Goal: Transaction & Acquisition: Purchase product/service

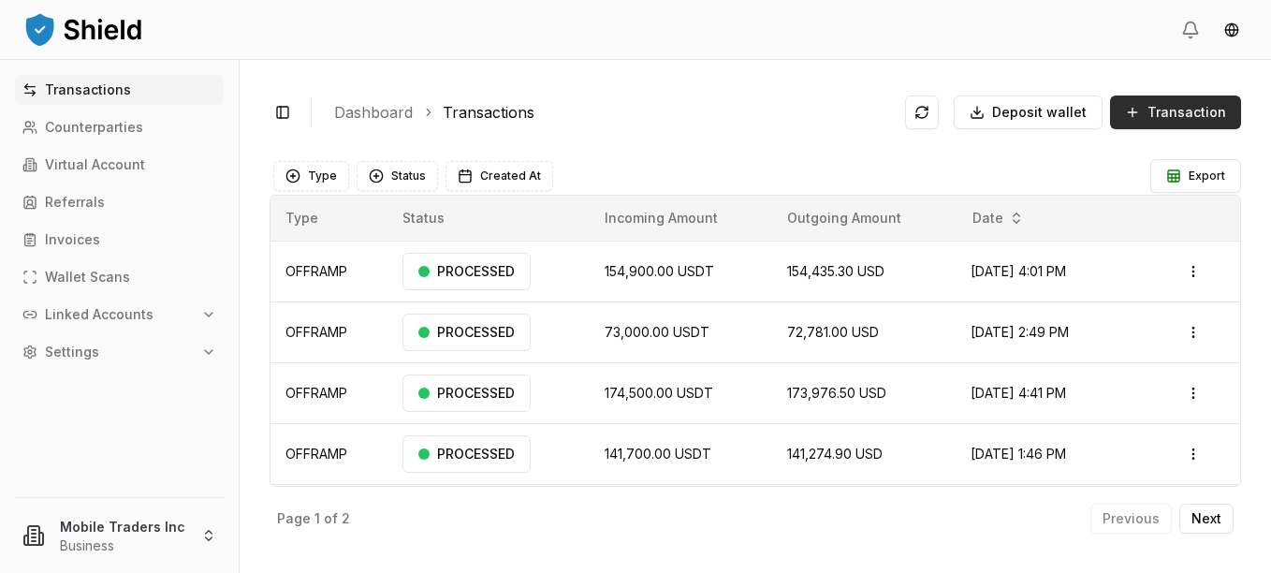
click at [1148, 111] on button "Transaction" at bounding box center [1175, 112] width 131 height 34
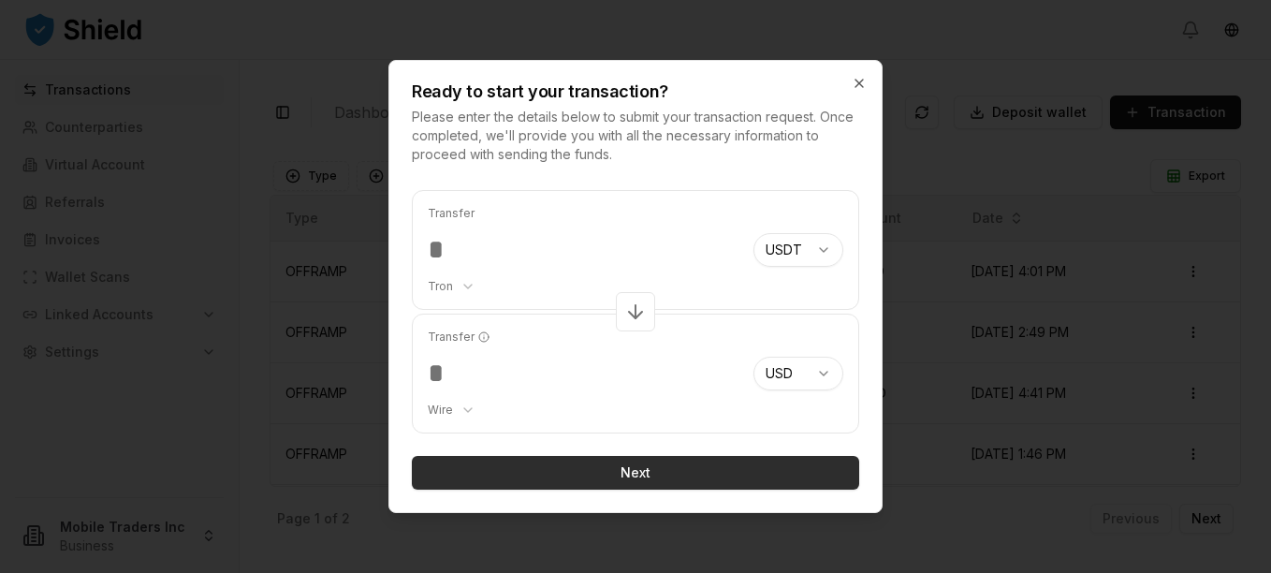
type input "******"
click at [599, 468] on button "Next" at bounding box center [635, 473] width 447 height 34
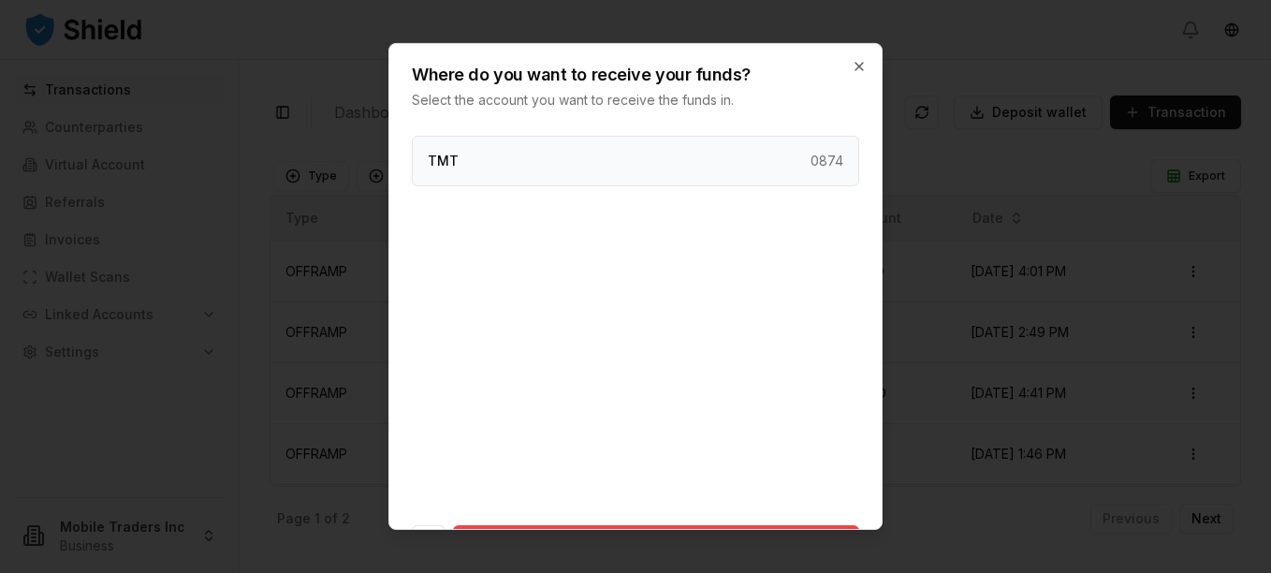
click at [449, 159] on p "TMT" at bounding box center [443, 160] width 31 height 13
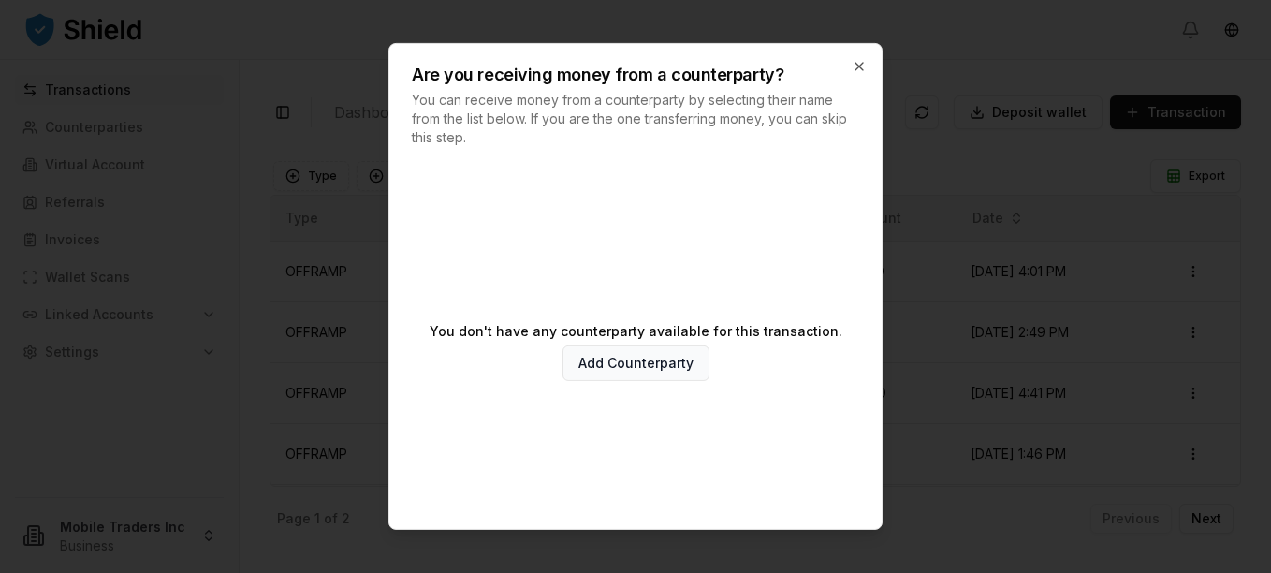
scroll to position [90, 0]
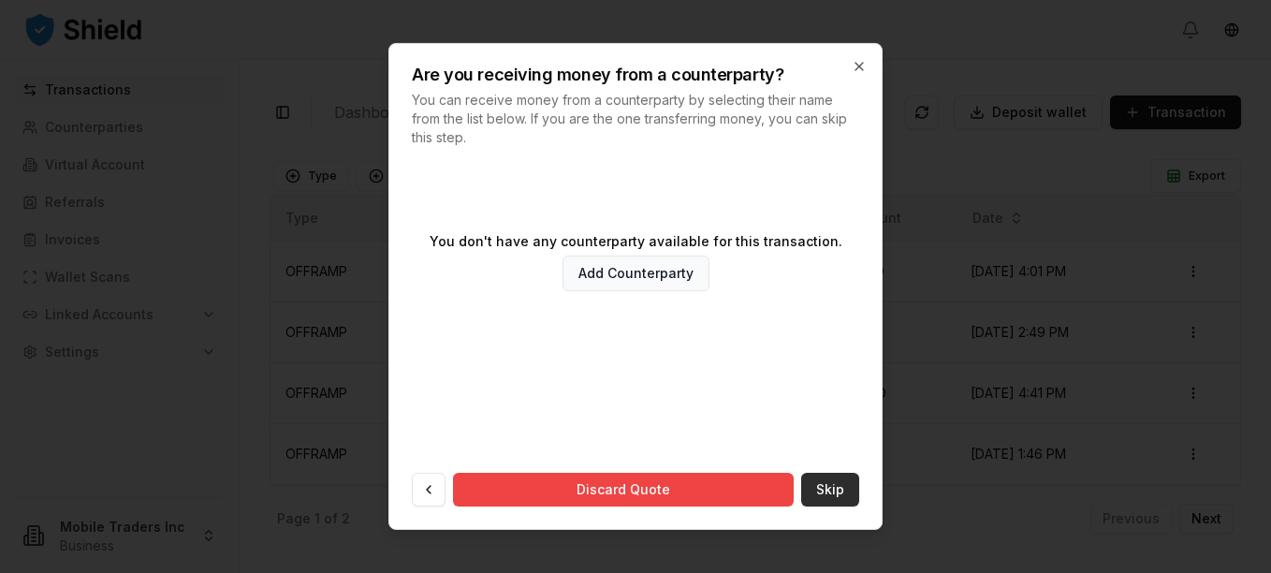
click at [826, 491] on button "Skip" at bounding box center [830, 490] width 58 height 34
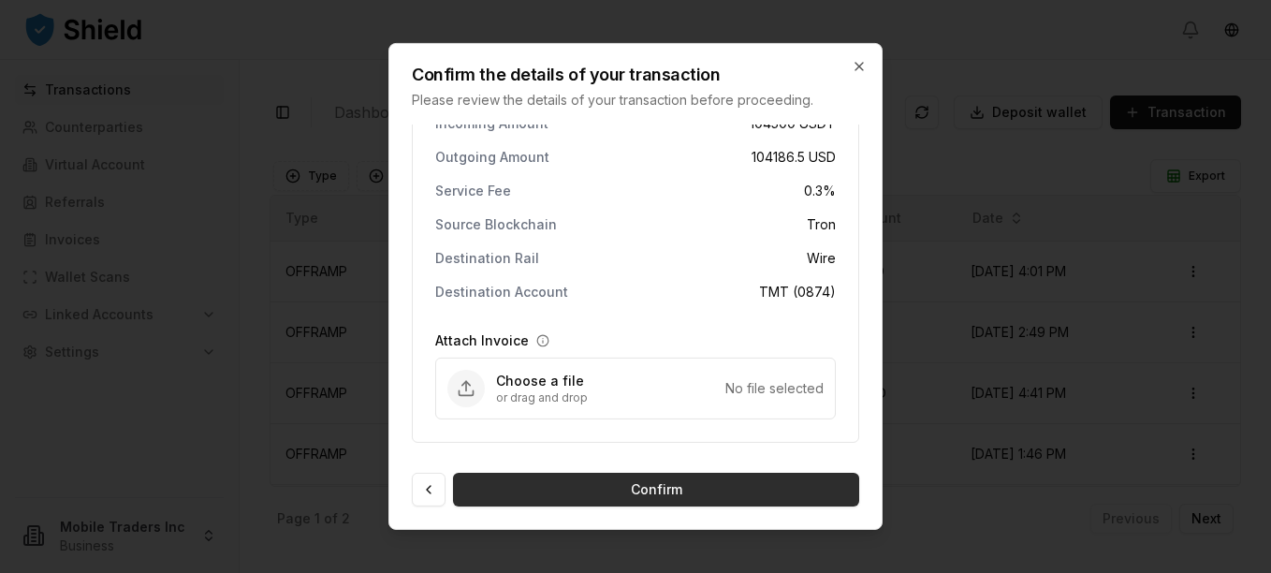
click at [634, 493] on button "Confirm" at bounding box center [656, 490] width 406 height 34
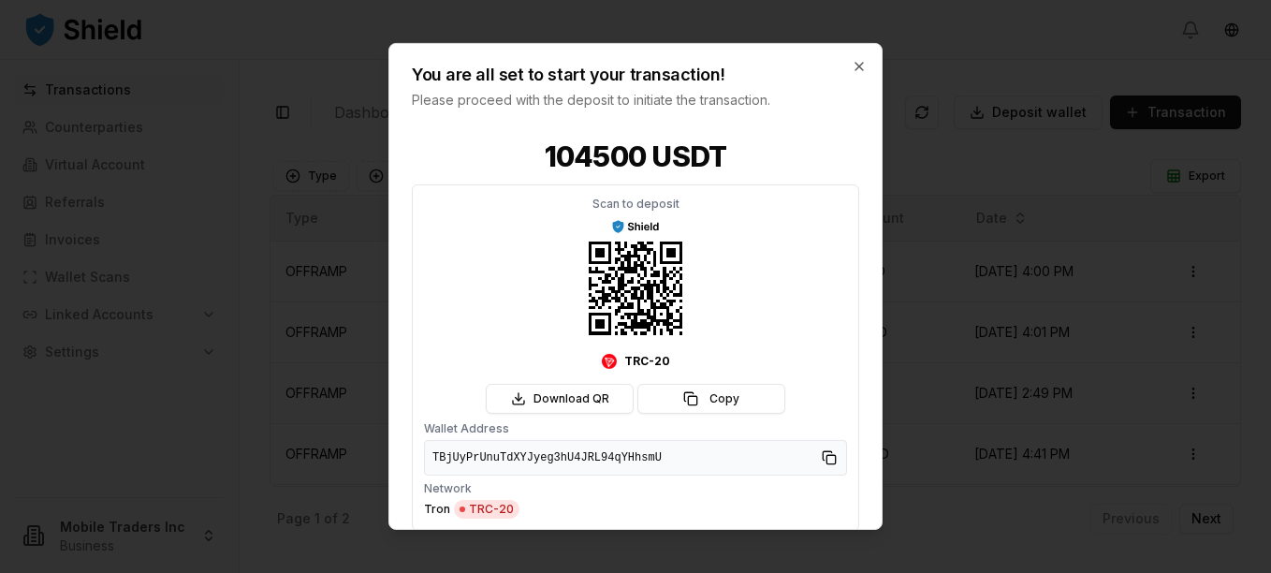
scroll to position [66, 0]
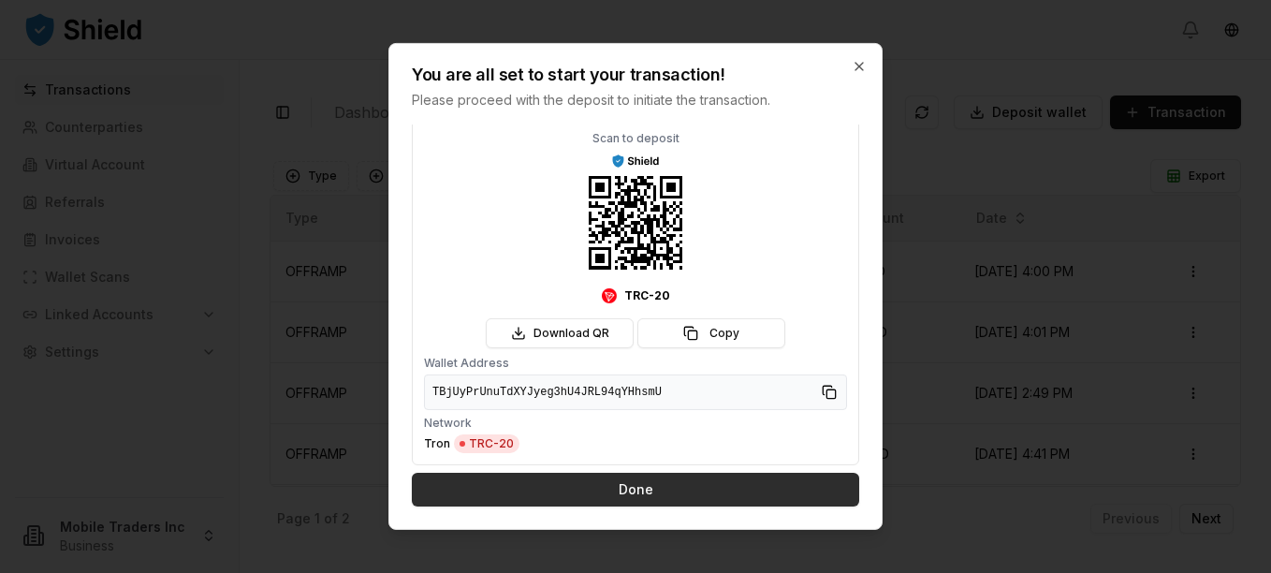
click at [609, 481] on button "Done" at bounding box center [635, 490] width 447 height 34
